Goal: Task Accomplishment & Management: Use online tool/utility

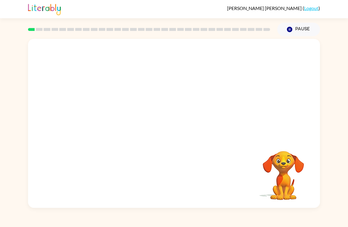
click at [282, 180] on video "Your browser must support playing .mp4 files to use Literably. Please try using…" at bounding box center [283, 171] width 59 height 59
click at [293, 34] on button "Pause Pause" at bounding box center [298, 30] width 43 height 14
click at [306, 27] on button "Pause Pause" at bounding box center [298, 30] width 43 height 14
click at [9, 11] on div "[PERSON_NAME] ( Logout )" at bounding box center [174, 9] width 348 height 18
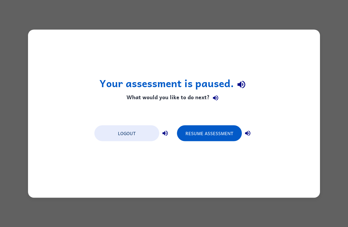
click at [225, 129] on button "Resume Assessment" at bounding box center [209, 133] width 65 height 16
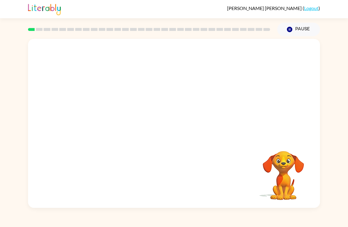
click at [155, 91] on video "Your browser must support playing .mp4 files to use Literably. Please try using…" at bounding box center [174, 89] width 292 height 100
click at [156, 91] on video "Your browser must support playing .mp4 files to use Literably. Please try using…" at bounding box center [174, 89] width 292 height 100
click at [181, 131] on div at bounding box center [174, 127] width 38 height 22
click at [179, 118] on button "button" at bounding box center [174, 127] width 38 height 22
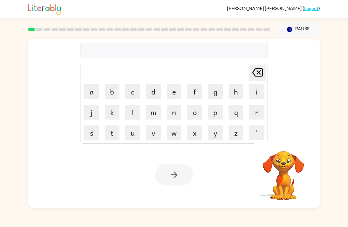
click at [111, 93] on button "b" at bounding box center [112, 91] width 15 height 15
click at [192, 115] on button "o" at bounding box center [194, 112] width 15 height 15
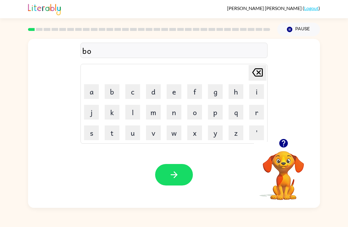
click at [87, 92] on button "a" at bounding box center [91, 91] width 15 height 15
click at [252, 118] on button "r" at bounding box center [256, 112] width 15 height 15
click at [152, 91] on button "d" at bounding box center [153, 91] width 15 height 15
click at [174, 90] on button "e" at bounding box center [173, 91] width 15 height 15
click at [253, 111] on button "r" at bounding box center [256, 112] width 15 height 15
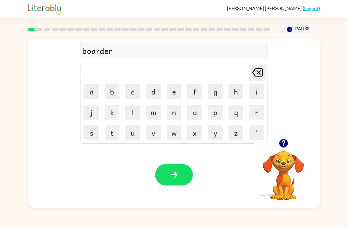
click at [185, 165] on button "button" at bounding box center [174, 175] width 38 height 22
click at [131, 90] on button "c" at bounding box center [132, 91] width 15 height 15
click at [195, 111] on button "o" at bounding box center [194, 112] width 15 height 15
click at [129, 132] on button "u" at bounding box center [132, 133] width 15 height 15
click at [169, 113] on button "n" at bounding box center [173, 112] width 15 height 15
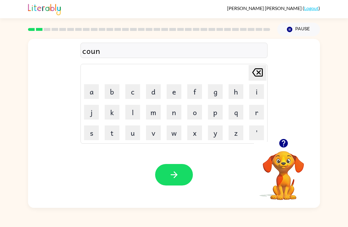
click at [111, 134] on button "t" at bounding box center [112, 133] width 15 height 15
click at [172, 172] on icon "button" at bounding box center [174, 175] width 10 height 10
click at [134, 114] on button "l" at bounding box center [132, 112] width 15 height 15
click at [285, 150] on button "button" at bounding box center [283, 143] width 15 height 15
click at [127, 119] on button "l" at bounding box center [132, 112] width 15 height 15
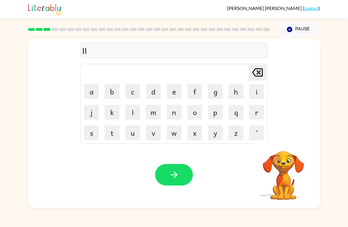
click at [258, 72] on icon at bounding box center [257, 72] width 11 height 8
click at [192, 111] on button "o" at bounding box center [194, 112] width 15 height 15
click at [134, 86] on button "c" at bounding box center [132, 91] width 15 height 15
click at [112, 112] on button "k" at bounding box center [112, 112] width 15 height 15
click at [170, 93] on button "e" at bounding box center [173, 91] width 15 height 15
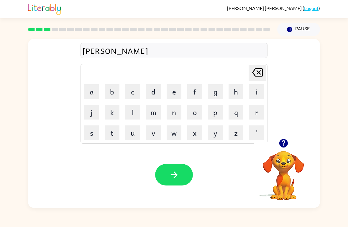
click at [112, 133] on button "t" at bounding box center [112, 133] width 15 height 15
click at [176, 165] on button "button" at bounding box center [174, 175] width 38 height 22
click at [107, 133] on button "t" at bounding box center [112, 133] width 15 height 15
click at [173, 135] on button "w" at bounding box center [173, 133] width 15 height 15
click at [253, 90] on button "i" at bounding box center [256, 91] width 15 height 15
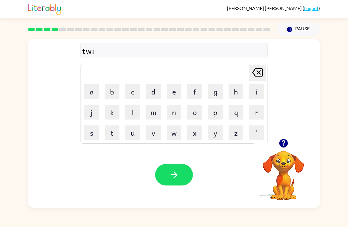
click at [170, 112] on button "n" at bounding box center [173, 112] width 15 height 15
click at [179, 172] on icon "button" at bounding box center [174, 175] width 10 height 10
click at [182, 168] on div at bounding box center [174, 175] width 38 height 22
click at [120, 50] on div "twin" at bounding box center [173, 50] width 183 height 12
click at [133, 56] on div "twin" at bounding box center [173, 50] width 183 height 12
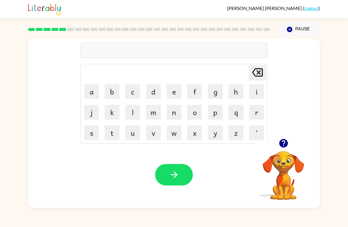
click at [174, 113] on button "n" at bounding box center [173, 112] width 15 height 15
click at [170, 90] on button "e" at bounding box center [173, 91] width 15 height 15
click at [88, 111] on button "j" at bounding box center [91, 112] width 15 height 15
click at [254, 75] on icon at bounding box center [257, 72] width 11 height 8
click at [88, 89] on button "a" at bounding box center [91, 91] width 15 height 15
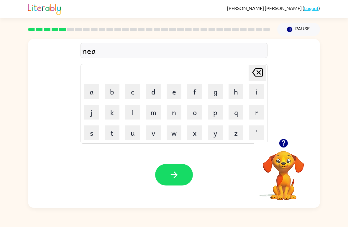
click at [252, 117] on button "r" at bounding box center [256, 112] width 15 height 15
click at [132, 110] on button "l" at bounding box center [132, 112] width 15 height 15
click at [212, 133] on button "y" at bounding box center [215, 133] width 15 height 15
click at [178, 178] on icon "button" at bounding box center [174, 175] width 10 height 10
click at [299, 26] on button "Pause Pause" at bounding box center [298, 30] width 43 height 14
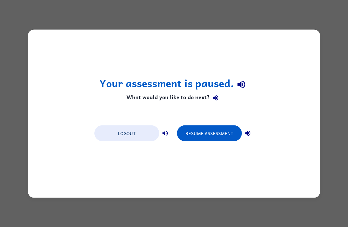
click at [136, 126] on button "Logout" at bounding box center [126, 133] width 65 height 16
